Goal: Information Seeking & Learning: Learn about a topic

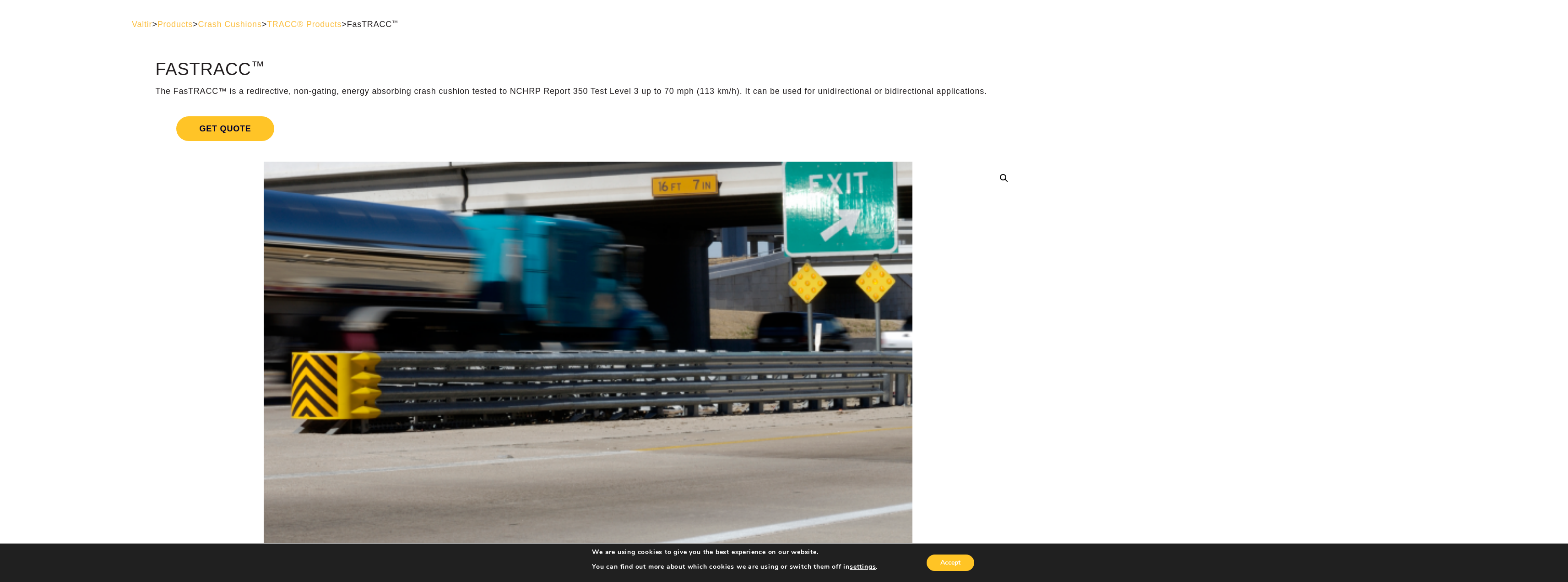
drag, startPoint x: 473, startPoint y: 359, endPoint x: 470, endPoint y: 295, distance: 64.1
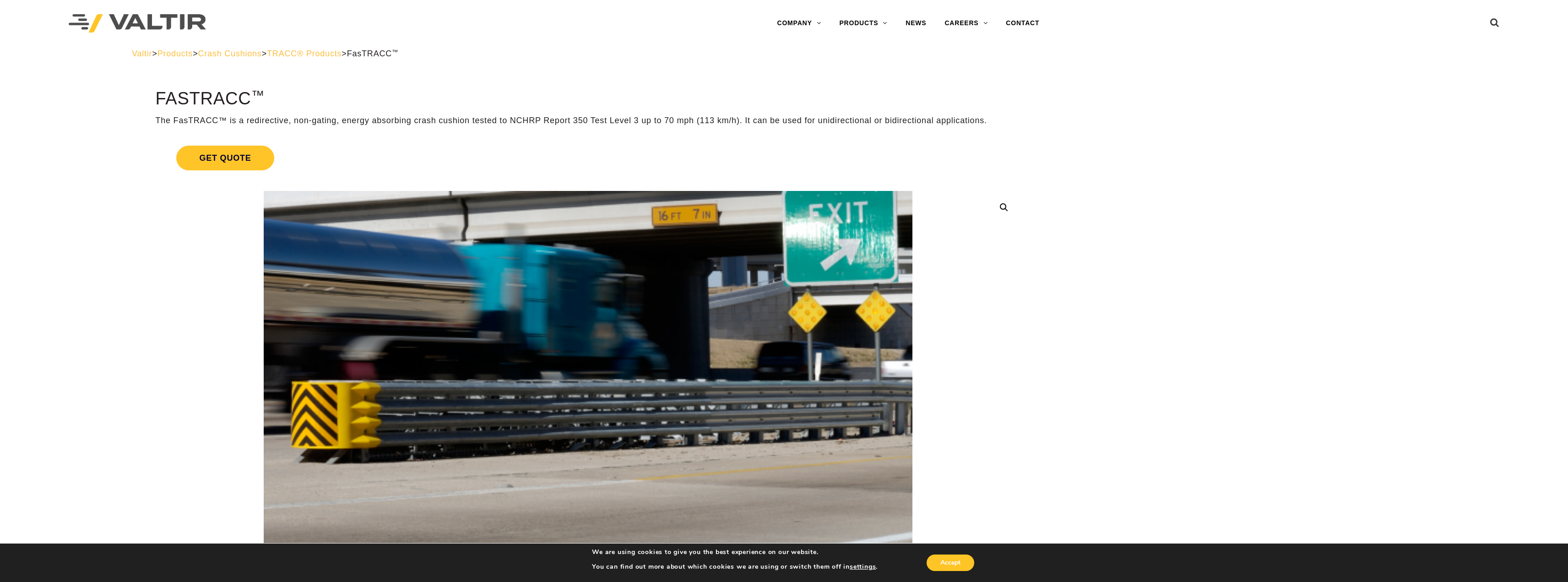
drag, startPoint x: 451, startPoint y: 167, endPoint x: 404, endPoint y: 286, distance: 127.9
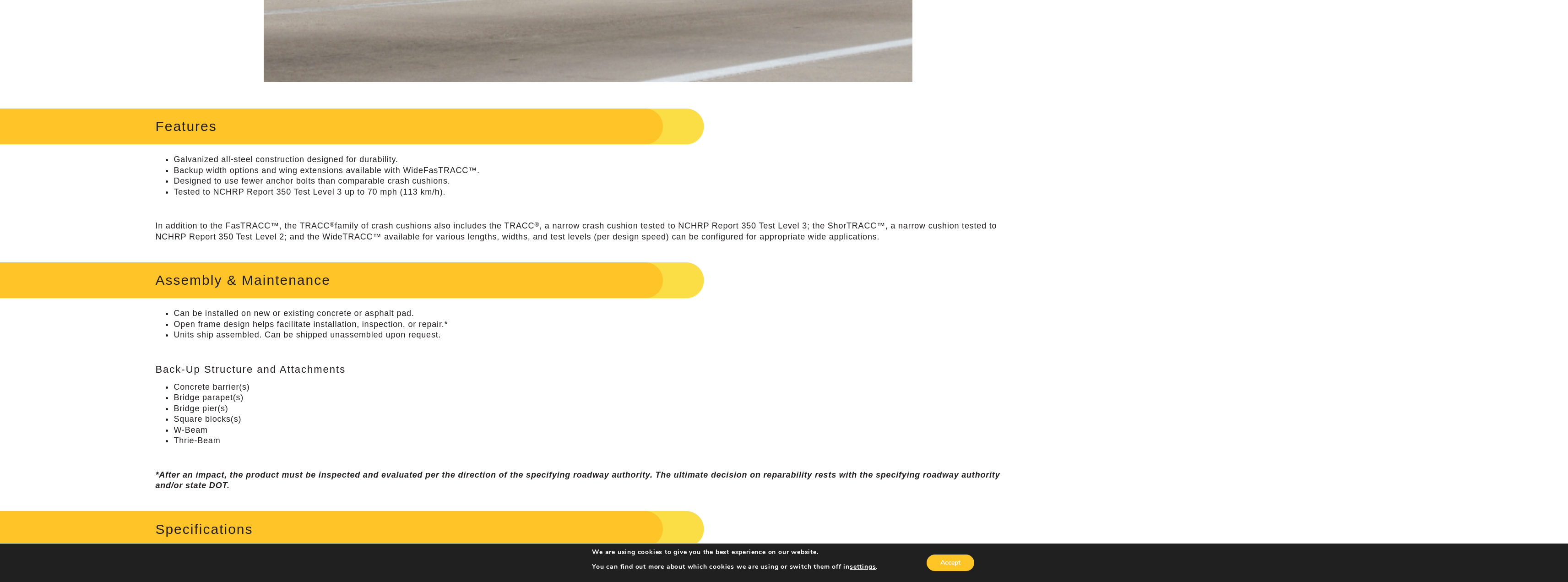
drag, startPoint x: 131, startPoint y: 297, endPoint x: 126, endPoint y: 369, distance: 72.2
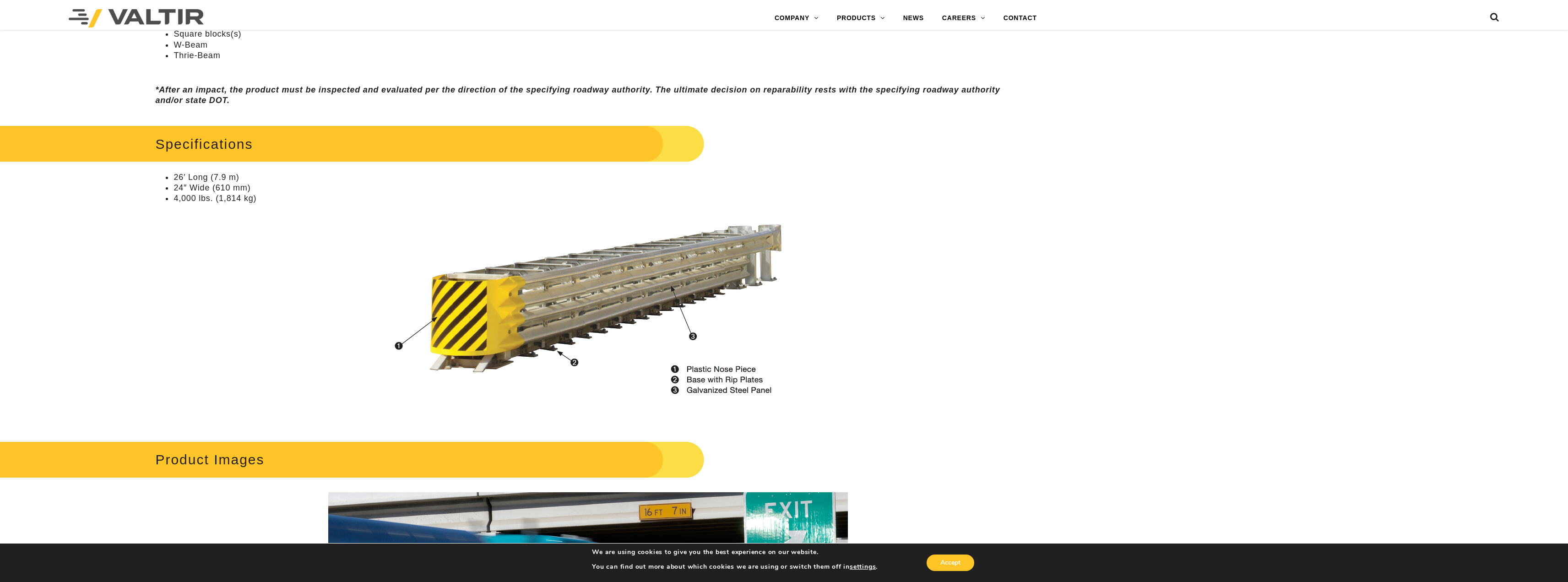
drag, startPoint x: 266, startPoint y: 215, endPoint x: 232, endPoint y: 317, distance: 107.5
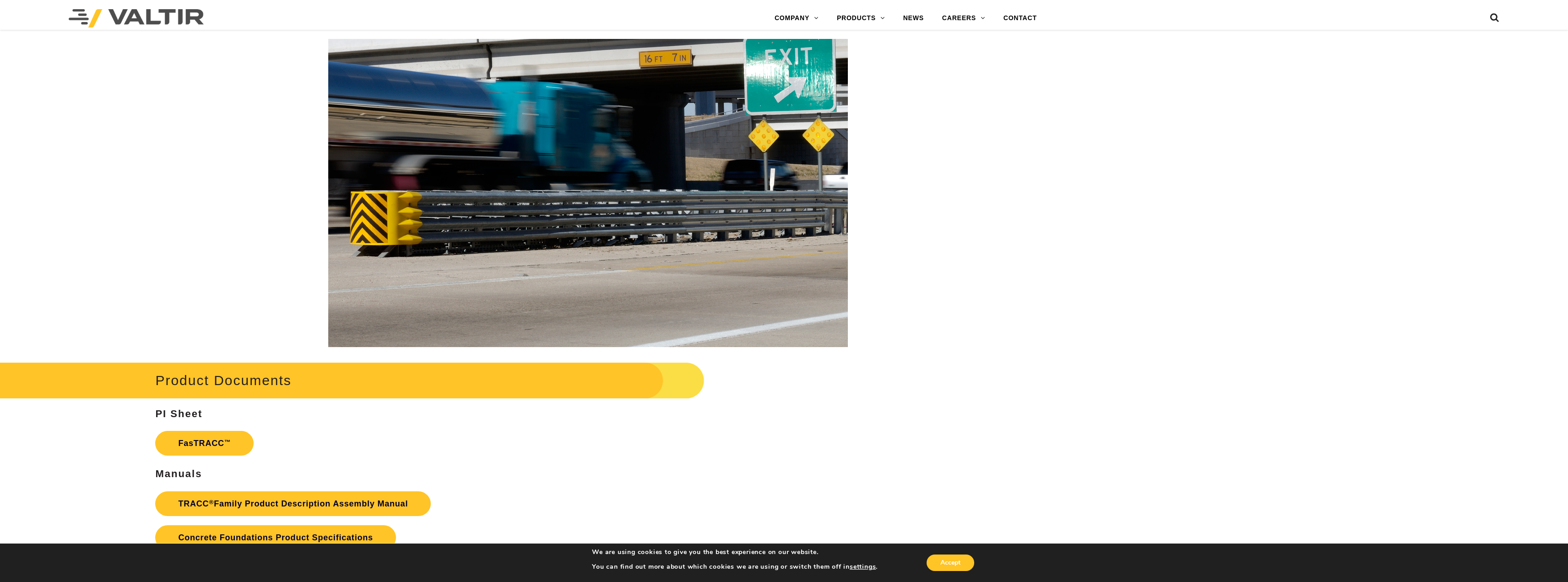
scroll to position [1459, 0]
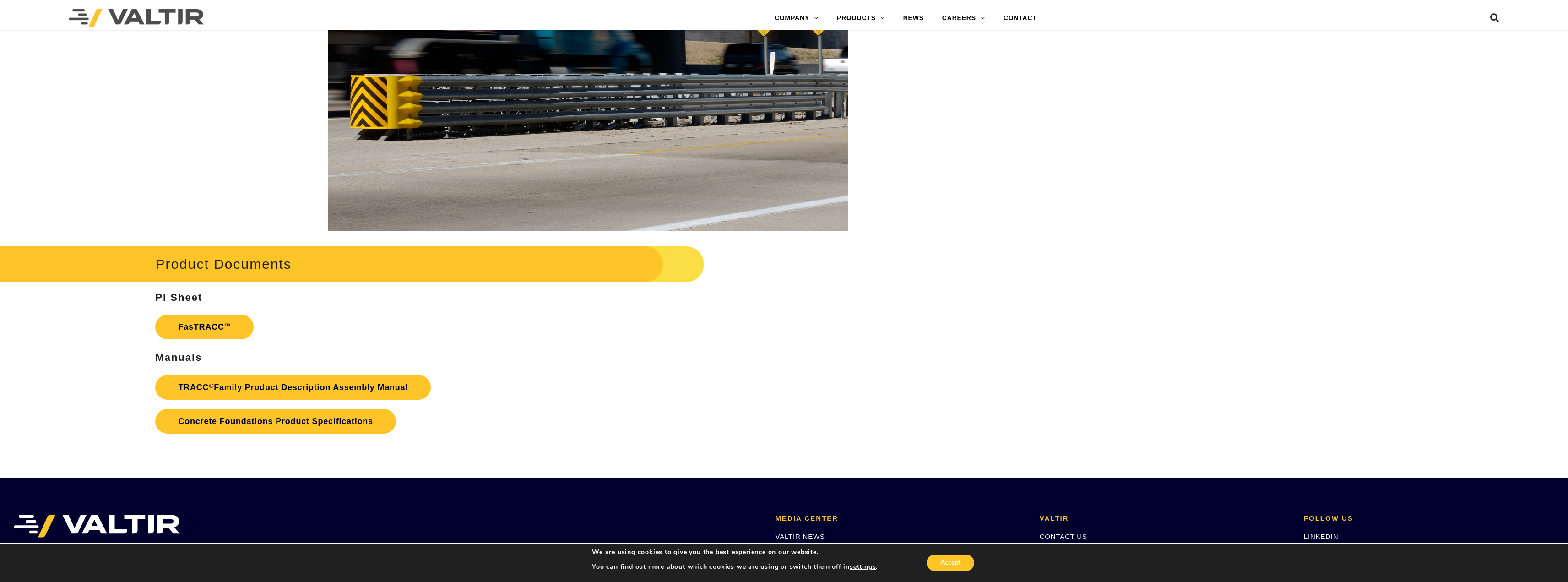
drag, startPoint x: 289, startPoint y: 237, endPoint x: 272, endPoint y: 293, distance: 58.5
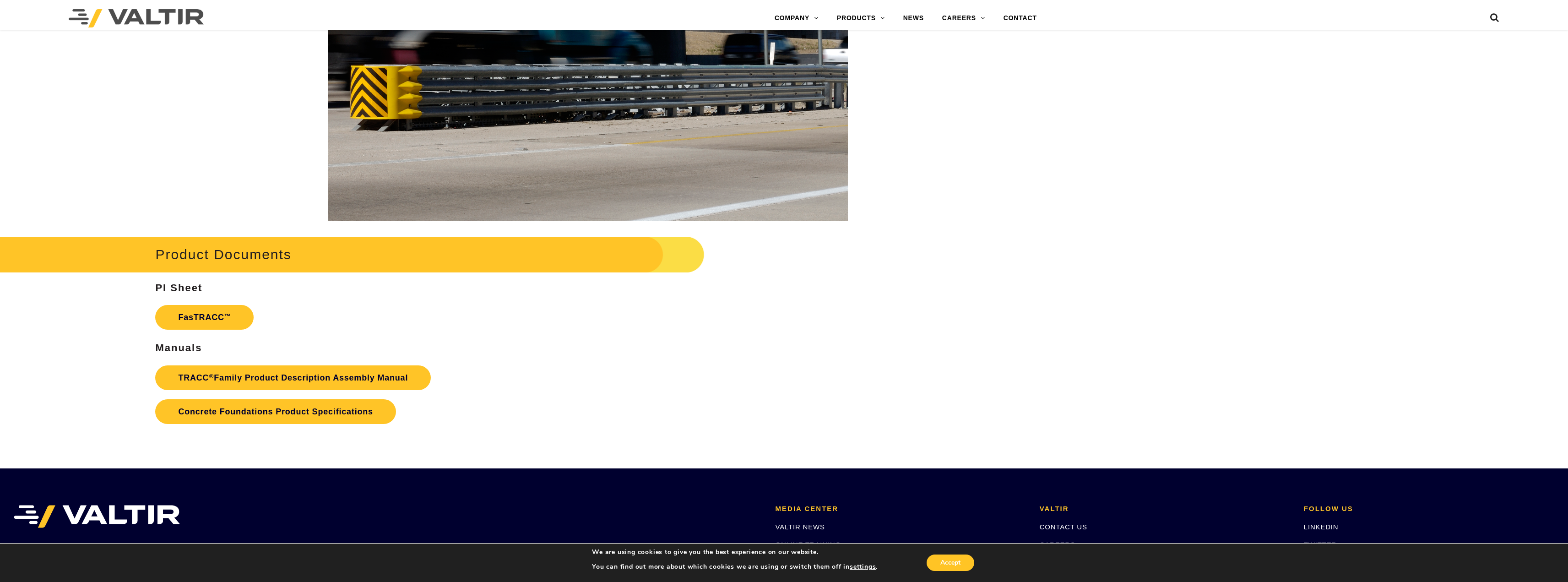
click at [674, 122] on img at bounding box center [588, 67] width 520 height 308
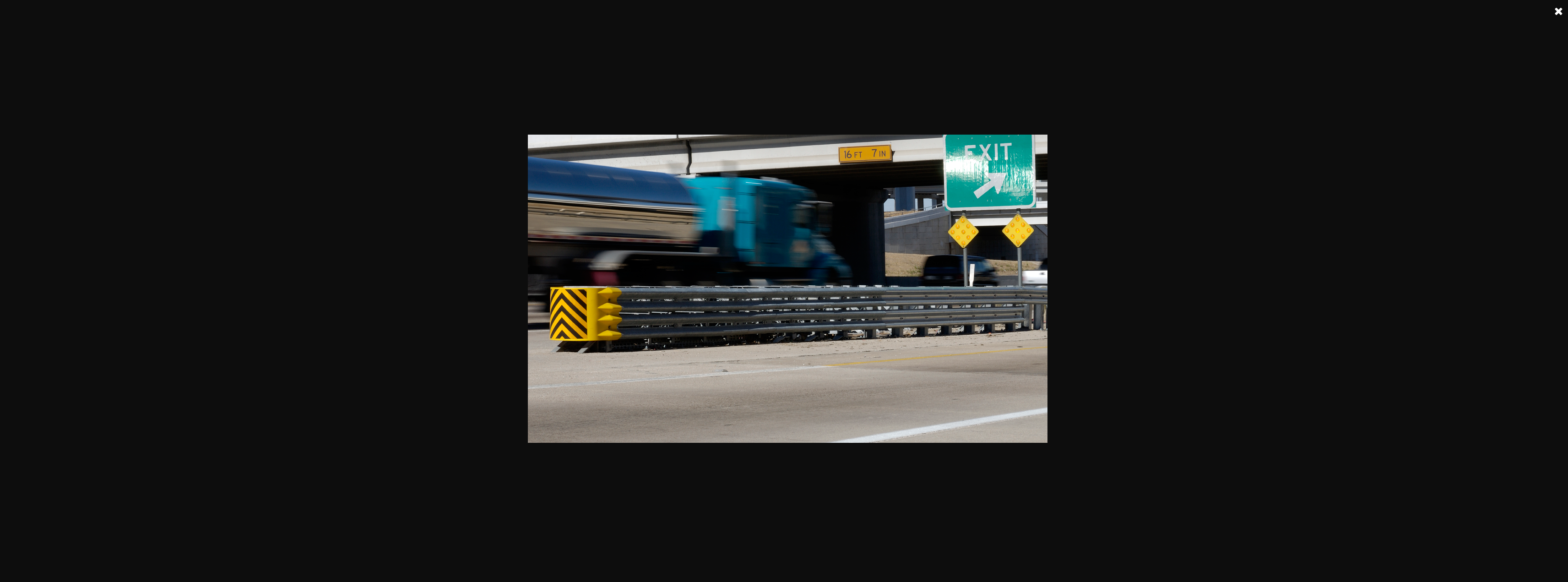
click at [299, 256] on div at bounding box center [788, 291] width 1575 height 582
click at [326, 241] on div at bounding box center [788, 291] width 1575 height 582
drag, startPoint x: 11, startPoint y: 77, endPoint x: 16, endPoint y: 49, distance: 28.4
click at [11, 77] on div at bounding box center [788, 291] width 1575 height 582
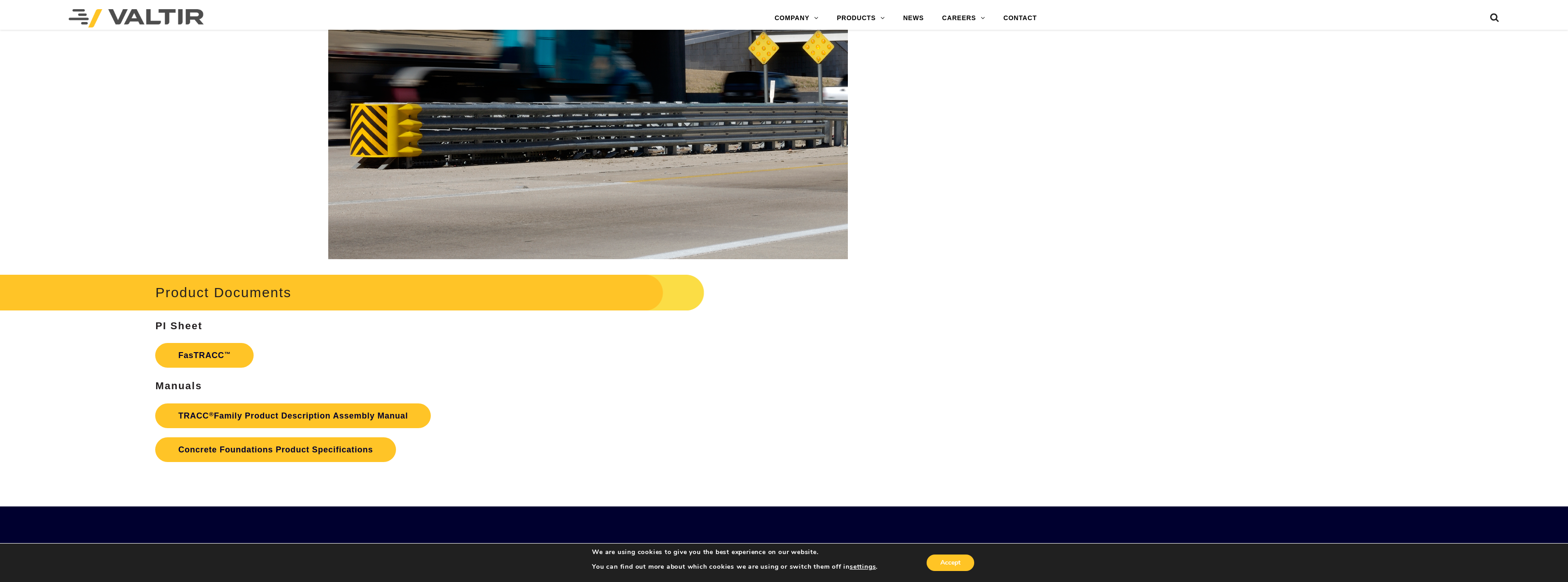
drag, startPoint x: 499, startPoint y: 300, endPoint x: 494, endPoint y: 220, distance: 80.2
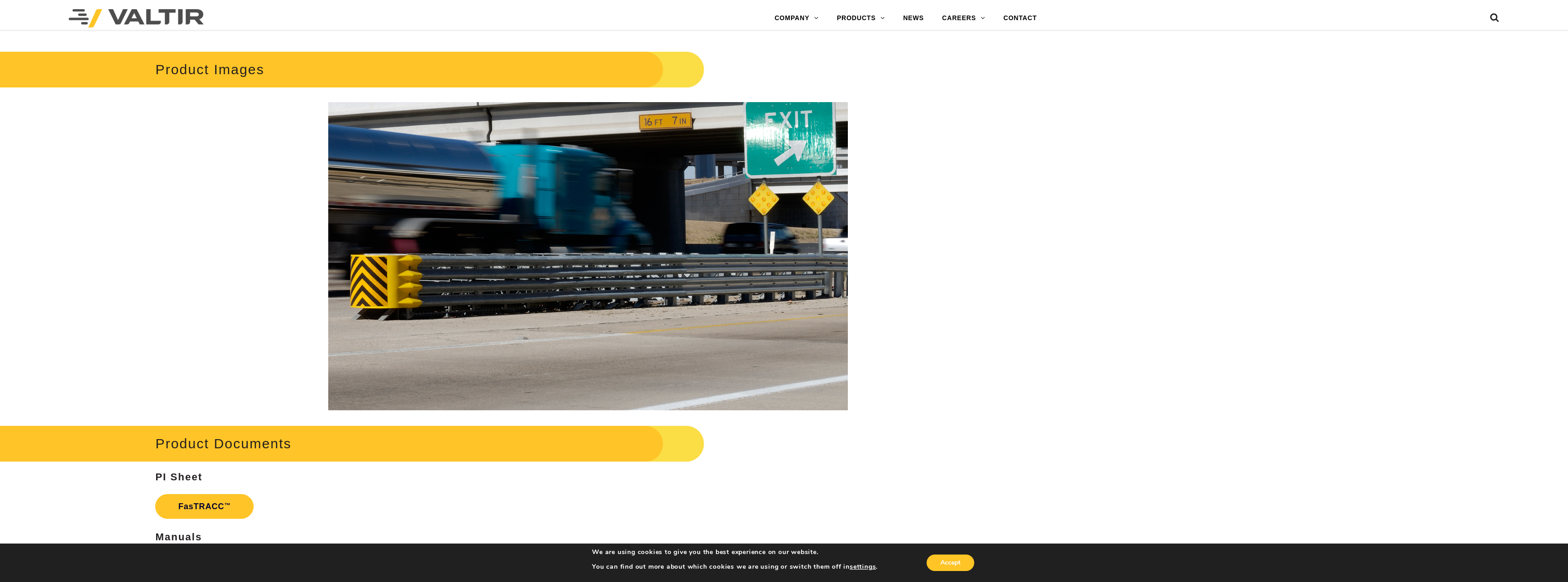
drag, startPoint x: 475, startPoint y: 328, endPoint x: 361, endPoint y: 429, distance: 152.3
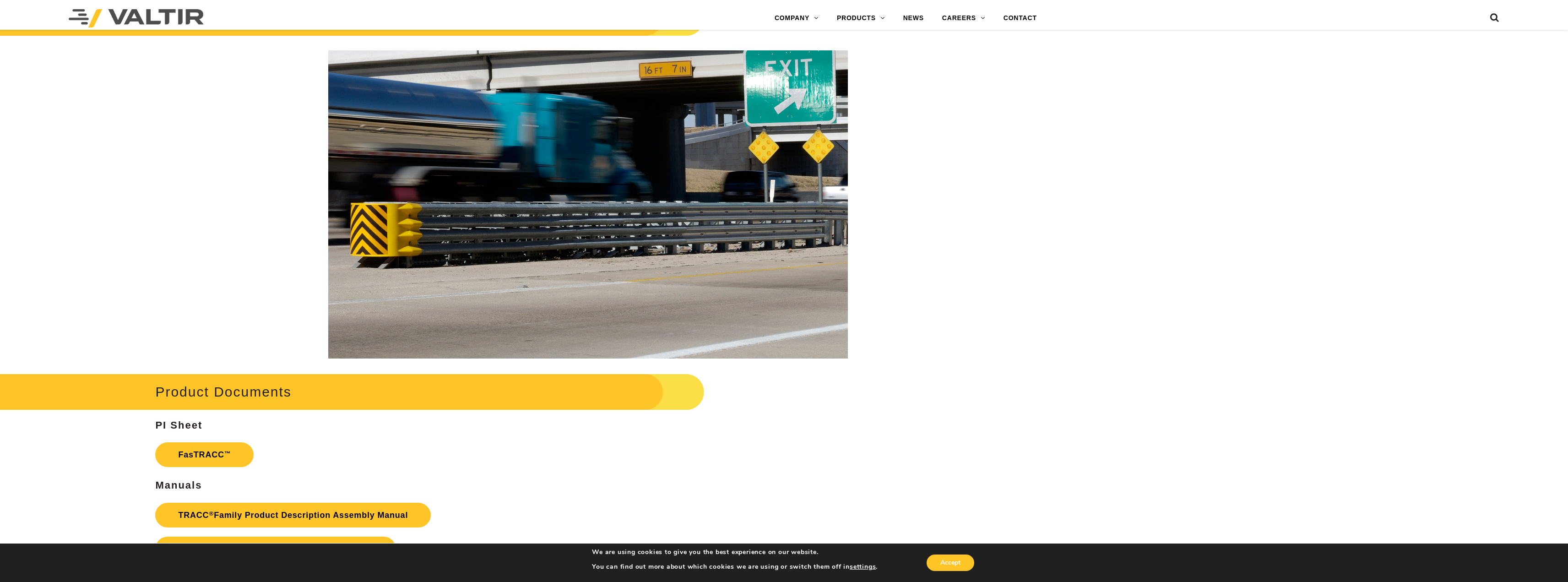
drag, startPoint x: 151, startPoint y: 357, endPoint x: 145, endPoint y: 391, distance: 34.5
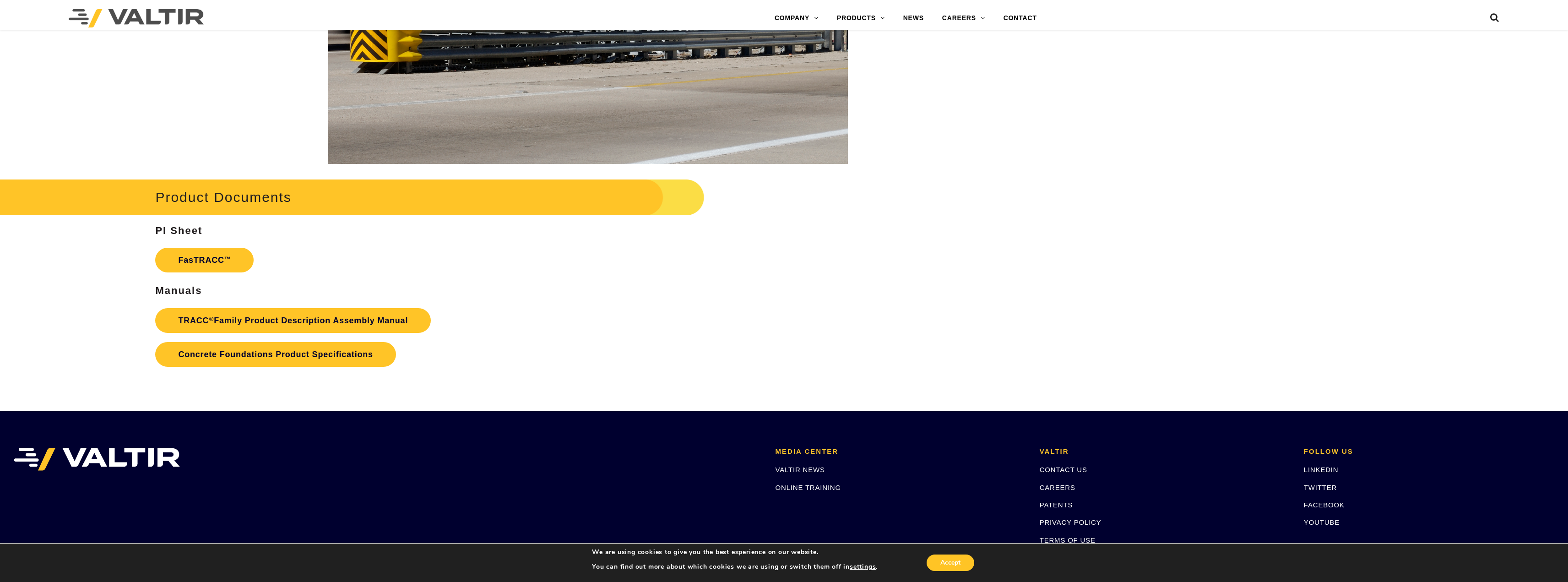
drag, startPoint x: 318, startPoint y: 370, endPoint x: 309, endPoint y: 414, distance: 44.9
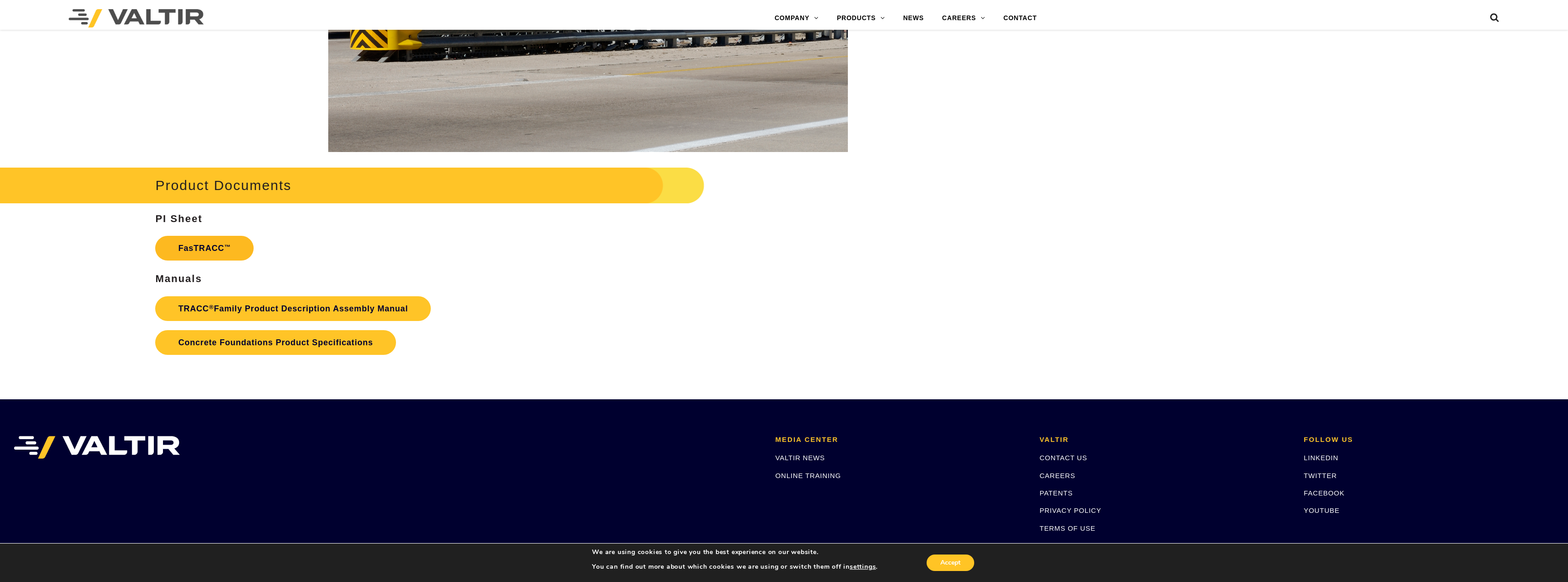
click at [241, 251] on link "FasTRACC ™" at bounding box center [205, 248] width 99 height 25
